Goal: Check status: Check status

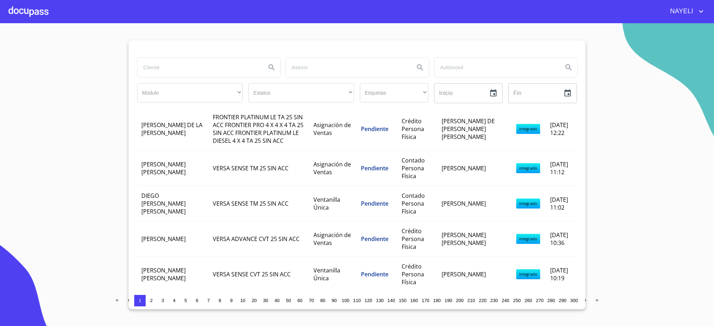
scroll to position [623, 0]
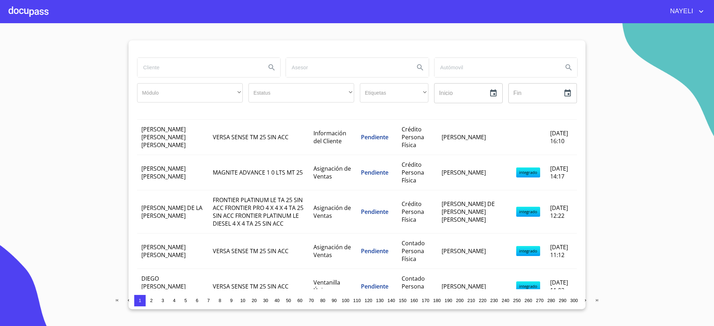
click at [212, 62] on input "search" at bounding box center [198, 67] width 123 height 19
type input "asesores"
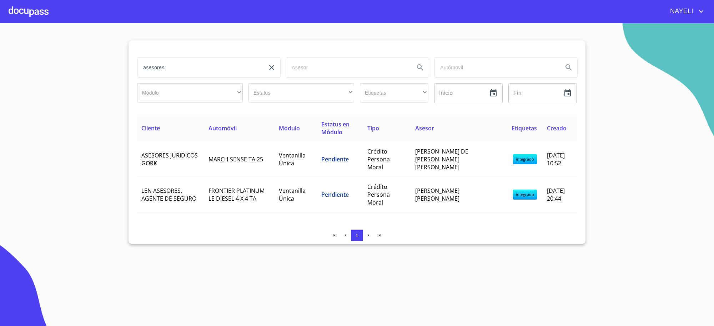
scroll to position [0, 0]
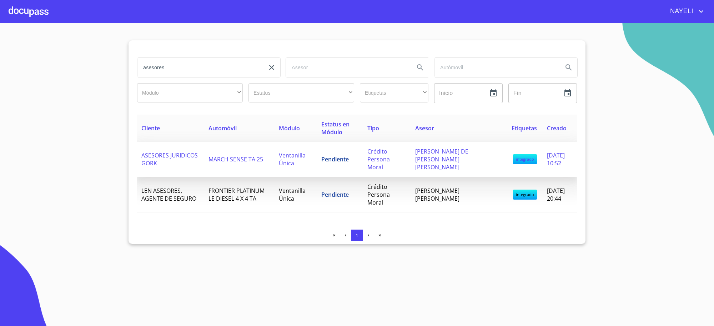
click at [363, 163] on td "Pendiente" at bounding box center [340, 159] width 46 height 35
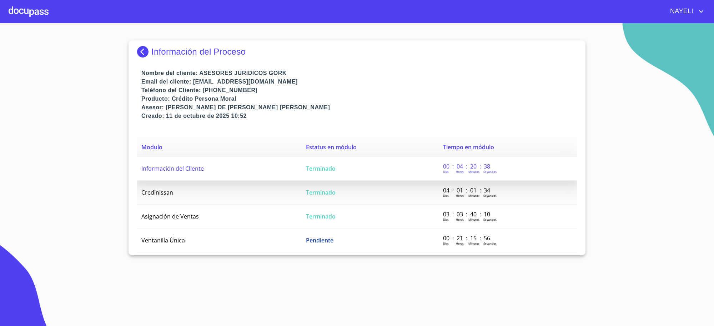
click at [366, 170] on td "Terminado" at bounding box center [370, 169] width 137 height 24
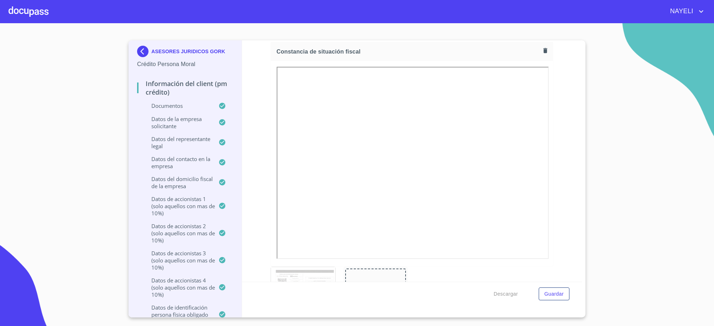
scroll to position [4045, 0]
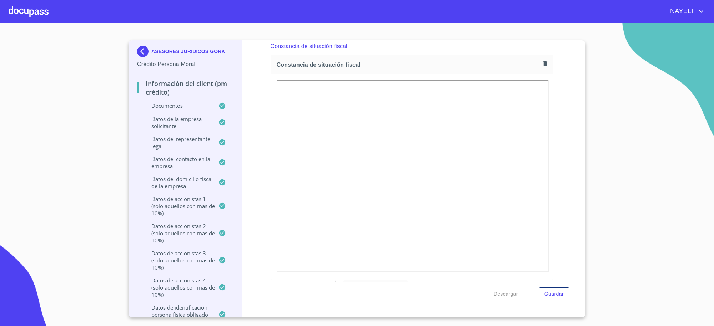
click at [163, 51] on p "ASESORES JURIDICOS GORK" at bounding box center [188, 52] width 74 height 6
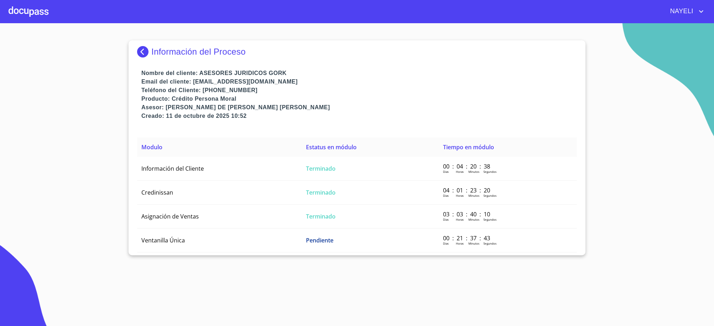
click at [163, 51] on p "Información del Proceso" at bounding box center [198, 52] width 94 height 10
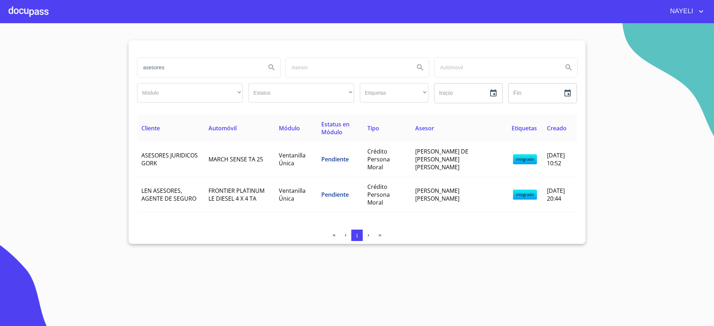
click at [163, 69] on input "asesores" at bounding box center [198, 67] width 123 height 19
type input "[PERSON_NAME]"
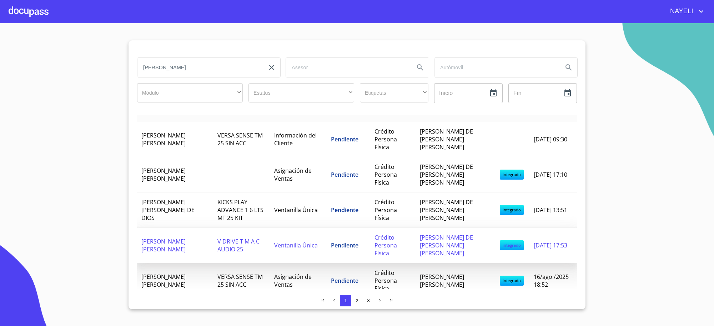
scroll to position [30, 0]
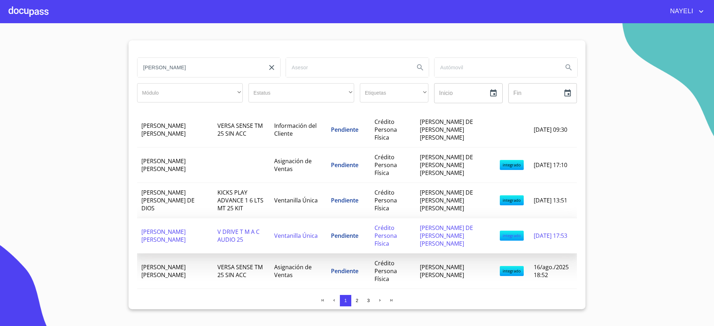
click at [236, 227] on td "V DRIVE T M A C AUDIO 25" at bounding box center [241, 235] width 56 height 35
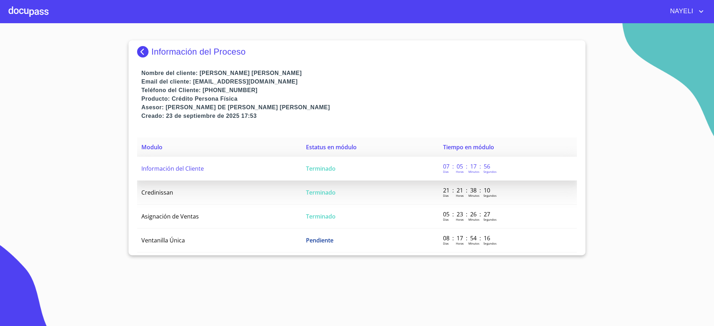
click at [229, 157] on td "Información del Cliente" at bounding box center [219, 169] width 165 height 24
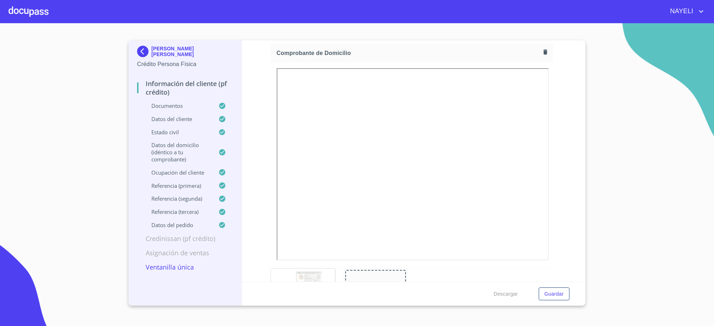
scroll to position [415, 0]
